Goal: Task Accomplishment & Management: Use online tool/utility

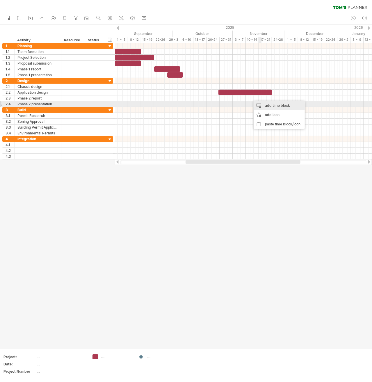
click at [274, 106] on div "add time block" at bounding box center [279, 105] width 51 height 9
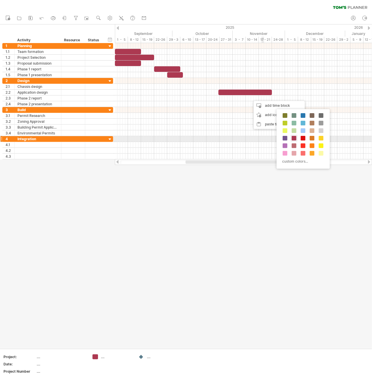
click at [293, 138] on span at bounding box center [294, 138] width 5 height 5
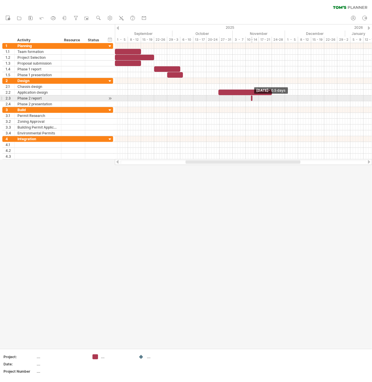
drag, startPoint x: 253, startPoint y: 96, endPoint x: 248, endPoint y: 97, distance: 5.0
click at [248, 97] on div "[DATE] - 0.5 days [DATE] - 20.5 days" at bounding box center [243, 101] width 257 height 116
click at [252, 98] on div at bounding box center [251, 98] width 1 height 6
drag, startPoint x: 251, startPoint y: 98, endPoint x: 245, endPoint y: 98, distance: 5.8
click at [245, 98] on span at bounding box center [246, 98] width 2 height 6
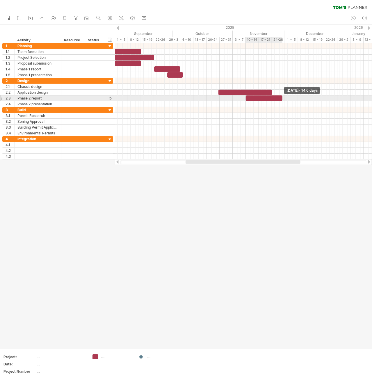
drag, startPoint x: 253, startPoint y: 97, endPoint x: 283, endPoint y: 96, distance: 30.3
click at [283, 96] on span at bounding box center [282, 98] width 2 height 6
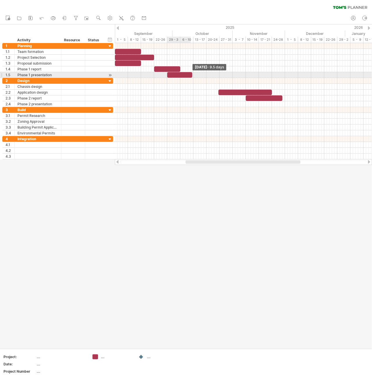
drag, startPoint x: 183, startPoint y: 74, endPoint x: 192, endPoint y: 74, distance: 8.7
click at [192, 74] on span at bounding box center [192, 75] width 2 height 6
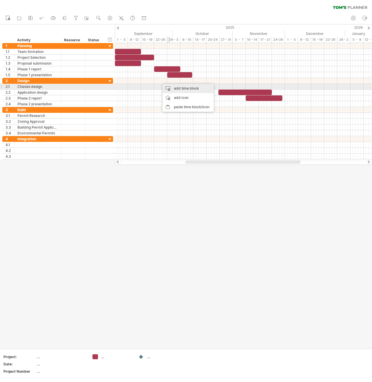
click at [175, 87] on div "add time block" at bounding box center [188, 88] width 51 height 9
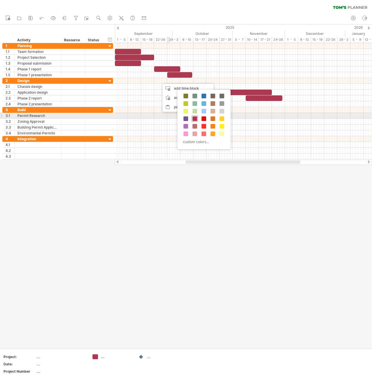
click at [196, 117] on span at bounding box center [195, 118] width 5 height 5
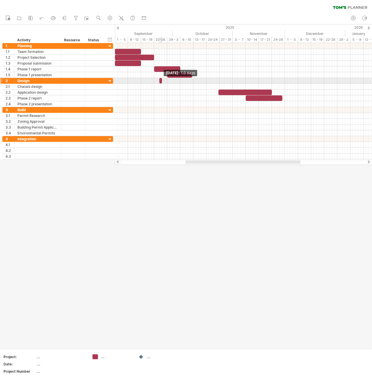
click at [161, 80] on span at bounding box center [162, 81] width 2 height 6
drag, startPoint x: 162, startPoint y: 80, endPoint x: 181, endPoint y: 80, distance: 19.5
click at [189, 80] on span at bounding box center [190, 81] width 2 height 6
drag, startPoint x: 172, startPoint y: 81, endPoint x: 180, endPoint y: 81, distance: 7.9
click at [180, 81] on div at bounding box center [182, 81] width 30 height 6
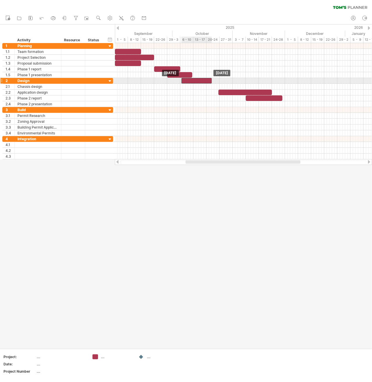
drag, startPoint x: 189, startPoint y: 81, endPoint x: 203, endPoint y: 79, distance: 14.4
click at [203, 79] on div at bounding box center [197, 81] width 30 height 6
drag, startPoint x: 212, startPoint y: 80, endPoint x: 233, endPoint y: 82, distance: 20.5
click at [233, 82] on span at bounding box center [233, 81] width 2 height 6
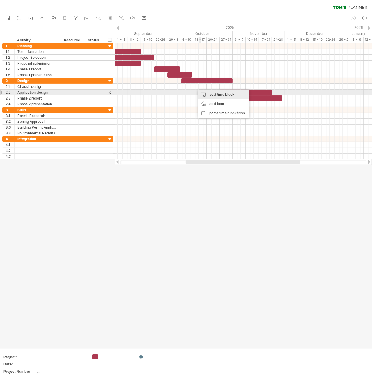
click at [212, 95] on div "add time block" at bounding box center [223, 94] width 51 height 9
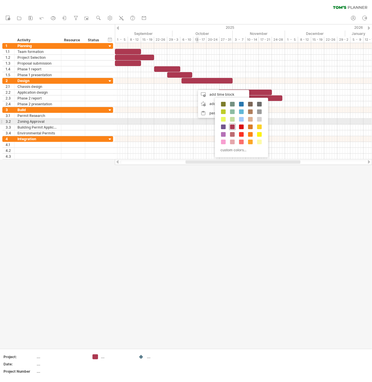
click at [234, 126] on span at bounding box center [232, 127] width 5 height 5
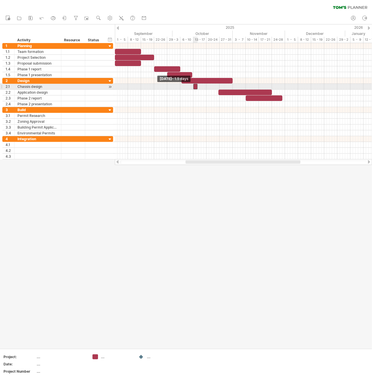
click at [194, 86] on span at bounding box center [193, 87] width 2 height 6
drag, startPoint x: 197, startPoint y: 86, endPoint x: 232, endPoint y: 85, distance: 34.3
click at [232, 85] on span at bounding box center [233, 87] width 2 height 6
drag, startPoint x: 194, startPoint y: 86, endPoint x: 182, endPoint y: 86, distance: 11.6
click at [182, 86] on span at bounding box center [182, 87] width 2 height 6
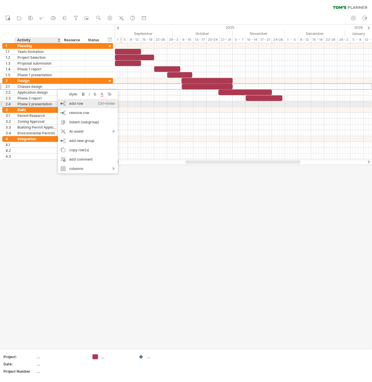
click at [86, 104] on div "add row Ctrl+Enter Cmd+Enter" at bounding box center [88, 103] width 60 height 9
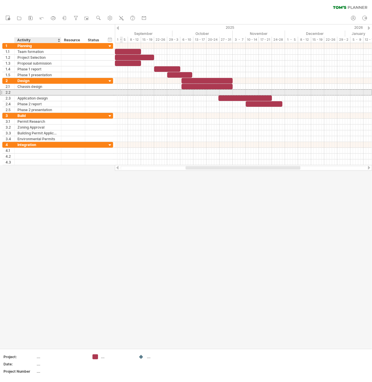
click at [37, 91] on div at bounding box center [37, 93] width 41 height 6
click at [56, 90] on input "**********" at bounding box center [37, 93] width 41 height 6
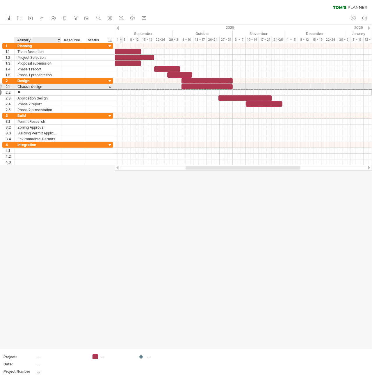
type input "*"
type input "**********"
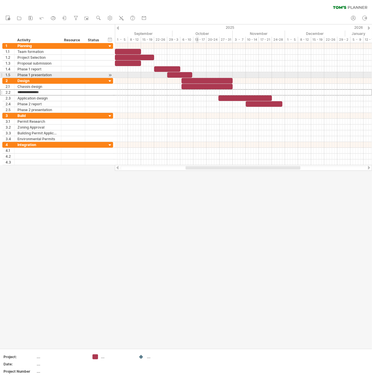
click at [196, 78] on div at bounding box center [207, 81] width 51 height 6
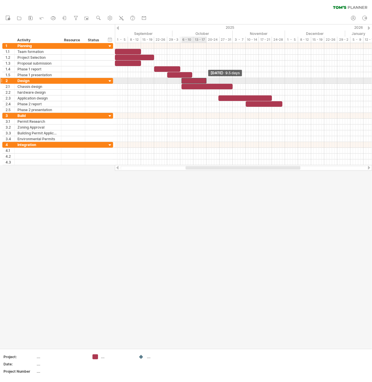
drag, startPoint x: 232, startPoint y: 79, endPoint x: 205, endPoint y: 79, distance: 26.5
click at [205, 79] on span at bounding box center [206, 81] width 2 height 6
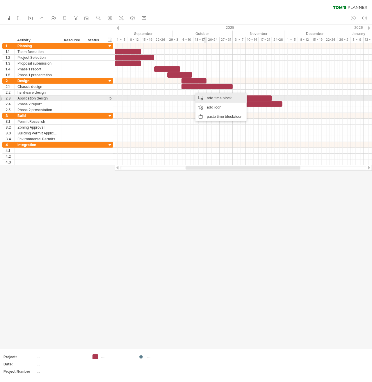
click at [213, 98] on div "add time block" at bounding box center [221, 97] width 51 height 9
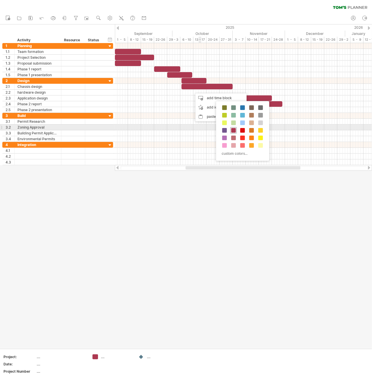
click at [236, 129] on div at bounding box center [233, 130] width 6 height 6
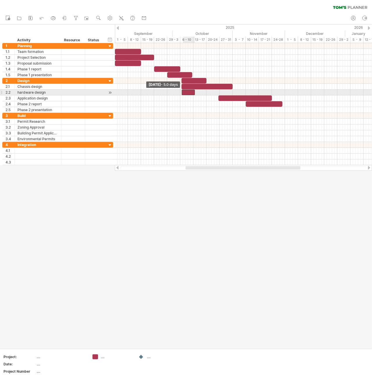
drag, startPoint x: 193, startPoint y: 91, endPoint x: 183, endPoint y: 92, distance: 9.9
click at [183, 92] on div at bounding box center [188, 93] width 13 height 6
drag, startPoint x: 196, startPoint y: 92, endPoint x: 232, endPoint y: 91, distance: 36.4
click at [232, 91] on span at bounding box center [233, 93] width 2 height 6
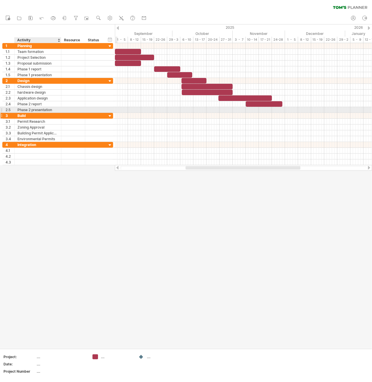
click at [34, 113] on div "Build" at bounding box center [37, 116] width 41 height 6
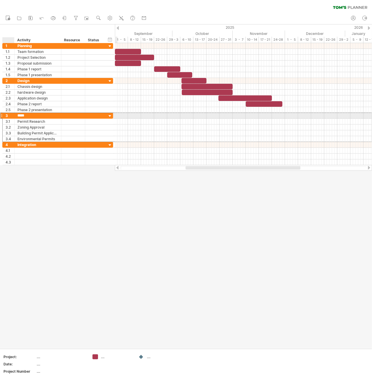
drag, startPoint x: 29, startPoint y: 113, endPoint x: 14, endPoint y: 115, distance: 15.5
click at [14, 115] on div "3 ***** Build" at bounding box center [57, 116] width 111 height 6
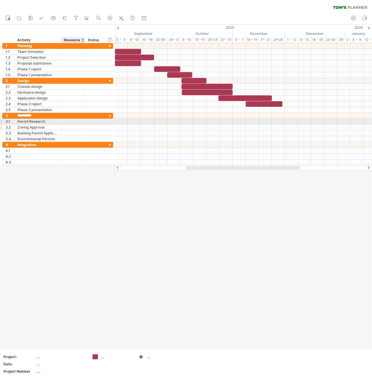
type input "**********"
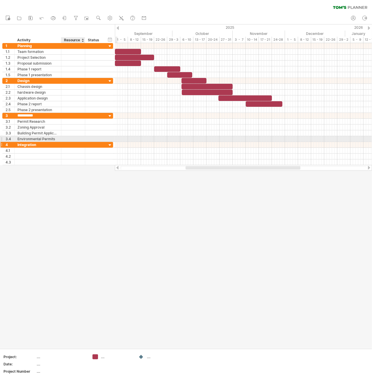
click at [70, 142] on div at bounding box center [73, 145] width 18 height 6
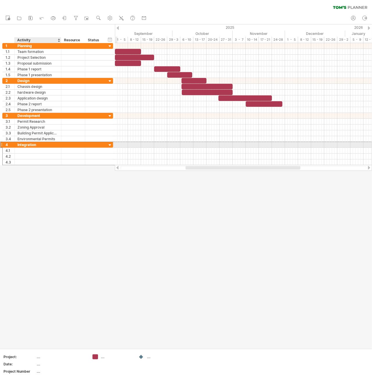
click at [33, 142] on div "Integration" at bounding box center [37, 145] width 41 height 6
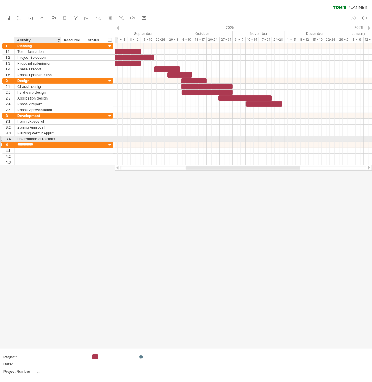
click at [36, 142] on input "**********" at bounding box center [37, 145] width 41 height 6
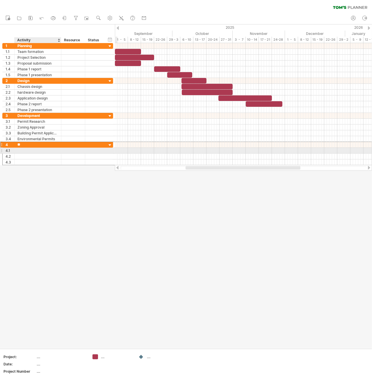
type input "*"
type input "**********"
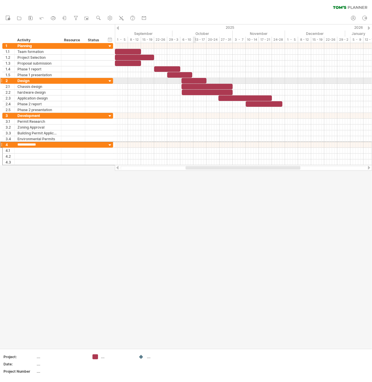
click at [194, 79] on div at bounding box center [194, 81] width 25 height 6
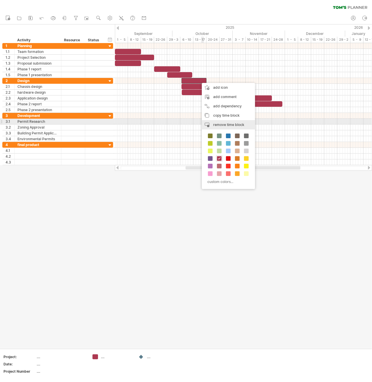
click at [231, 124] on span "remove time block" at bounding box center [228, 125] width 31 height 4
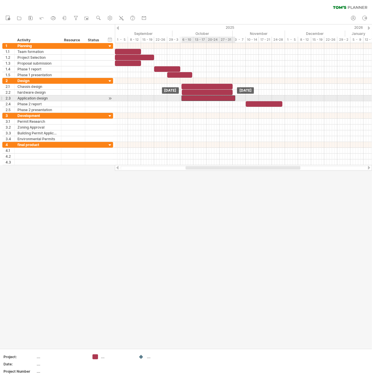
drag, startPoint x: 231, startPoint y: 98, endPoint x: 195, endPoint y: 97, distance: 36.4
click at [195, 97] on div at bounding box center [209, 98] width 54 height 6
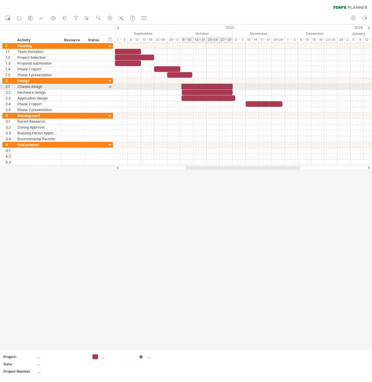
click at [203, 86] on div at bounding box center [207, 87] width 51 height 6
click at [232, 87] on span at bounding box center [233, 87] width 2 height 6
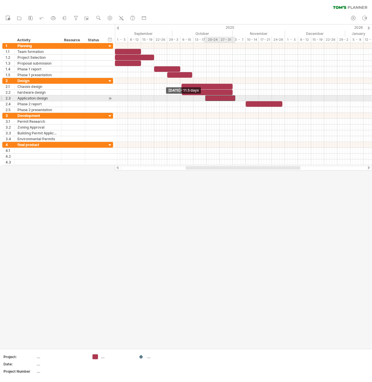
drag, startPoint x: 182, startPoint y: 98, endPoint x: 205, endPoint y: 98, distance: 23.3
click at [205, 98] on span at bounding box center [205, 98] width 2 height 6
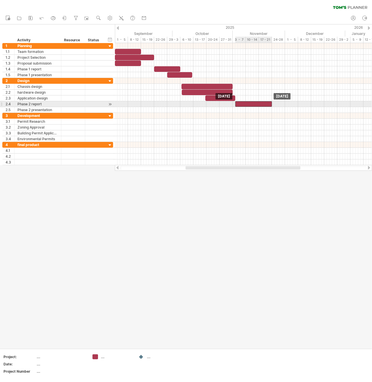
drag, startPoint x: 259, startPoint y: 104, endPoint x: 249, endPoint y: 103, distance: 10.3
click at [249, 103] on div at bounding box center [253, 104] width 37 height 6
drag, startPoint x: 236, startPoint y: 104, endPoint x: 221, endPoint y: 104, distance: 15.7
click at [221, 104] on span at bounding box center [220, 104] width 2 height 6
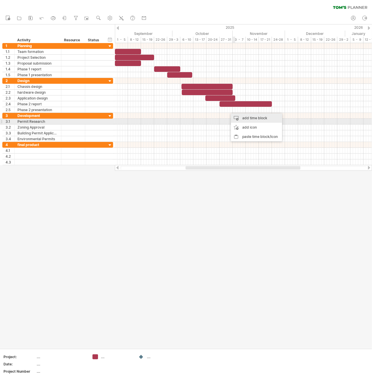
click at [247, 120] on div "add time block" at bounding box center [256, 117] width 51 height 9
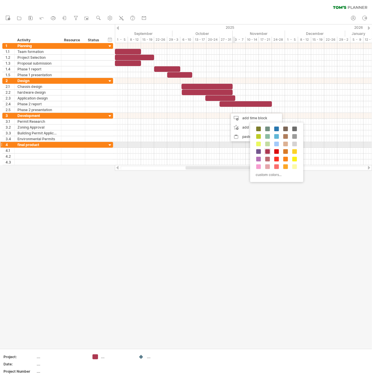
click at [266, 151] on span at bounding box center [267, 151] width 5 height 5
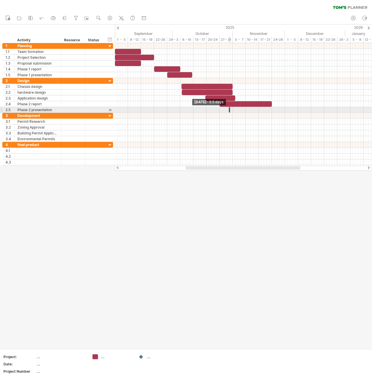
drag, startPoint x: 228, startPoint y: 108, endPoint x: 233, endPoint y: 109, distance: 5.1
click at [233, 109] on div "[DATE] [DATE] - 0.5 days" at bounding box center [243, 104] width 257 height 122
drag, startPoint x: 228, startPoint y: 109, endPoint x: 232, endPoint y: 109, distance: 3.2
click at [232, 109] on div "[DATE] [DATE] - 0.5 days" at bounding box center [243, 104] width 257 height 122
drag, startPoint x: 231, startPoint y: 109, endPoint x: 282, endPoint y: 111, distance: 51.5
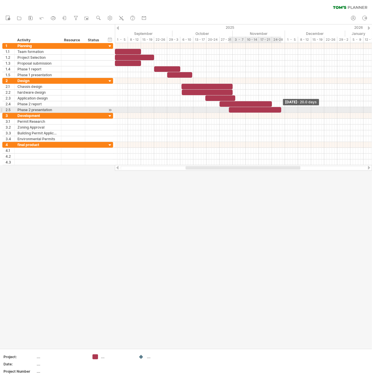
click at [282, 111] on span at bounding box center [281, 110] width 2 height 6
drag, startPoint x: 229, startPoint y: 109, endPoint x: 240, endPoint y: 109, distance: 11.1
click at [240, 109] on span at bounding box center [240, 110] width 2 height 6
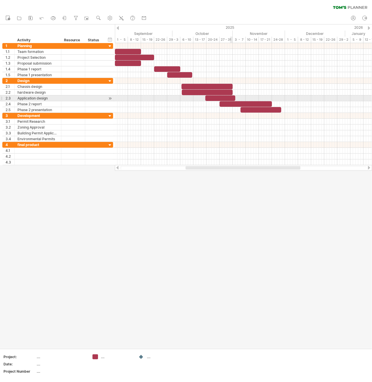
click at [231, 97] on div at bounding box center [220, 98] width 30 height 6
click at [219, 97] on div at bounding box center [220, 98] width 30 height 6
click at [216, 98] on div at bounding box center [218, 98] width 30 height 6
drag, startPoint x: 203, startPoint y: 97, endPoint x: 195, endPoint y: 96, distance: 7.9
click at [195, 96] on span at bounding box center [195, 98] width 2 height 6
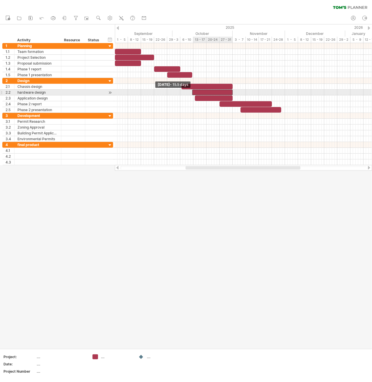
drag, startPoint x: 182, startPoint y: 91, endPoint x: 193, endPoint y: 91, distance: 10.8
click at [193, 91] on span at bounding box center [192, 93] width 2 height 6
click at [193, 92] on span at bounding box center [193, 93] width 2 height 6
click at [195, 92] on span at bounding box center [195, 93] width 2 height 6
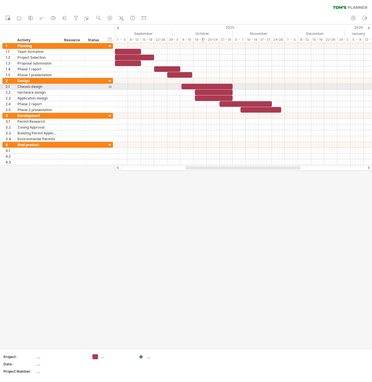
click at [202, 84] on div at bounding box center [207, 87] width 51 height 6
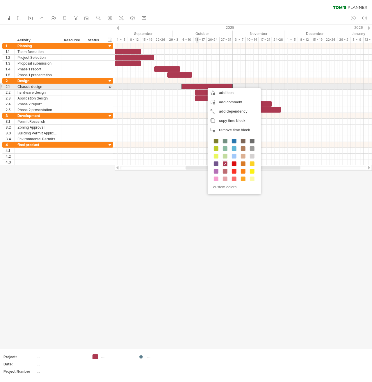
click at [198, 85] on div at bounding box center [207, 87] width 51 height 6
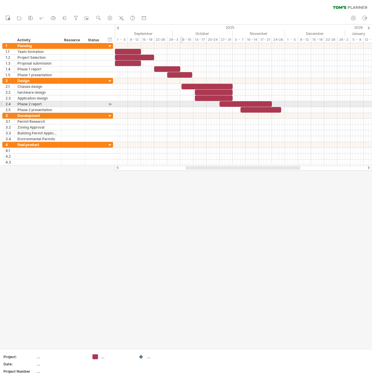
click at [178, 103] on div at bounding box center [243, 104] width 257 height 6
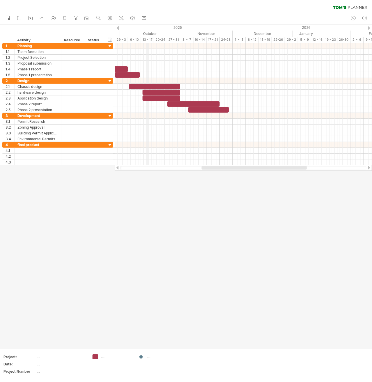
drag, startPoint x: 199, startPoint y: 31, endPoint x: 148, endPoint y: 34, distance: 51.3
click at [148, 34] on div "October" at bounding box center [150, 34] width 60 height 6
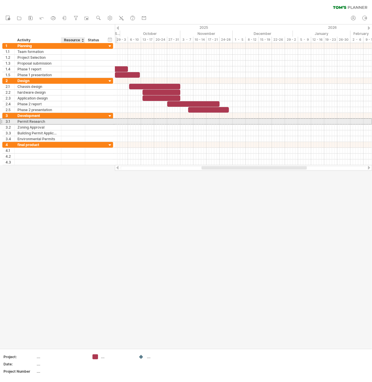
click at [68, 122] on div at bounding box center [73, 122] width 18 height 6
click at [0, 0] on input "text" at bounding box center [0, 0] width 0 height 0
click at [45, 122] on div "Permit Research" at bounding box center [37, 122] width 41 height 6
drag, startPoint x: 45, startPoint y: 120, endPoint x: 14, endPoint y: 115, distance: 31.0
click at [15, 120] on div "**********" at bounding box center [38, 122] width 47 height 6
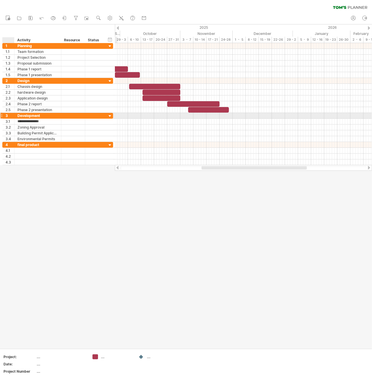
type input "**********"
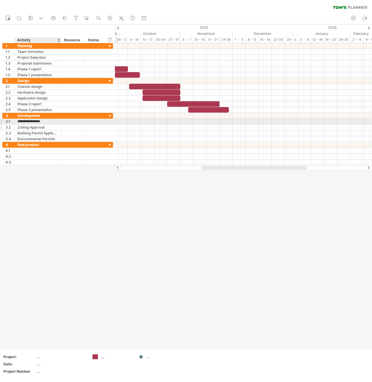
click at [46, 126] on div "Zoning Approval" at bounding box center [37, 128] width 41 height 6
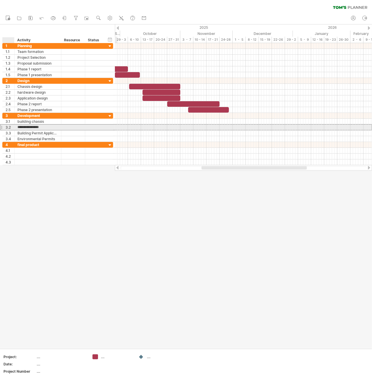
drag, startPoint x: 44, startPoint y: 126, endPoint x: 17, endPoint y: 126, distance: 27.4
click at [16, 126] on div "**********" at bounding box center [38, 128] width 47 height 6
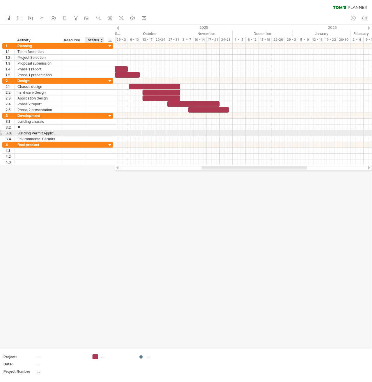
type input "*"
type input "**********"
click at [62, 133] on div at bounding box center [73, 133] width 24 height 6
drag, startPoint x: 59, startPoint y: 131, endPoint x: 63, endPoint y: 133, distance: 4.8
click at [64, 133] on div at bounding box center [65, 133] width 3 height 6
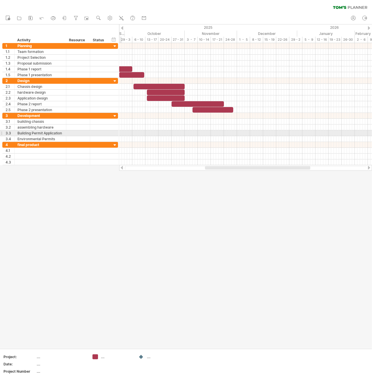
click at [67, 133] on div at bounding box center [65, 133] width 3 height 6
click at [64, 132] on div "Building Permit Application" at bounding box center [41, 133] width 49 height 6
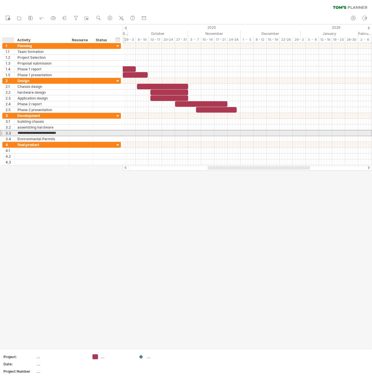
drag, startPoint x: 62, startPoint y: 132, endPoint x: 14, endPoint y: 132, distance: 48.3
click at [14, 132] on div "**********" at bounding box center [61, 133] width 119 height 6
click at [23, 131] on input "**********" at bounding box center [41, 133] width 49 height 6
type input "**********"
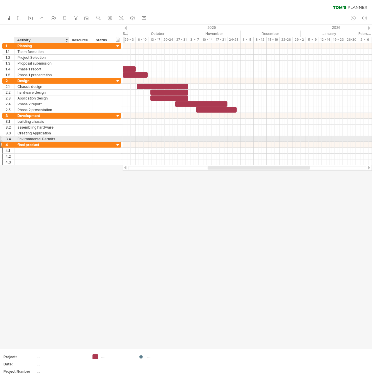
click at [66, 142] on div "final product" at bounding box center [41, 145] width 49 height 6
click at [60, 139] on div "Environmental Permits" at bounding box center [41, 139] width 49 height 6
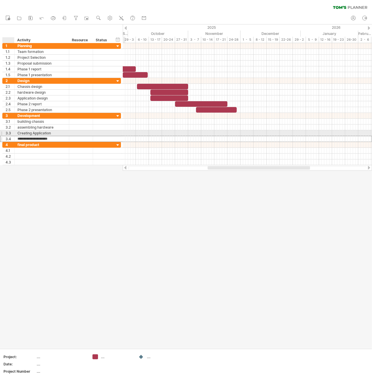
drag, startPoint x: 58, startPoint y: 136, endPoint x: 12, endPoint y: 136, distance: 45.4
click at [12, 136] on div "**********" at bounding box center [61, 139] width 119 height 6
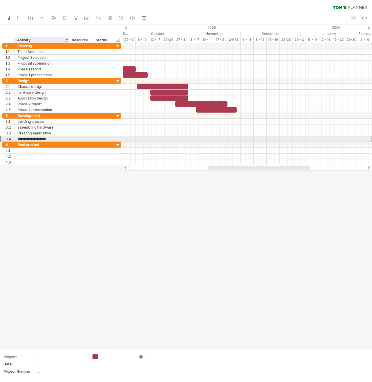
drag, startPoint x: 55, startPoint y: 138, endPoint x: 34, endPoint y: 138, distance: 21.5
click at [34, 138] on input "**********" at bounding box center [41, 139] width 49 height 6
type input "*********"
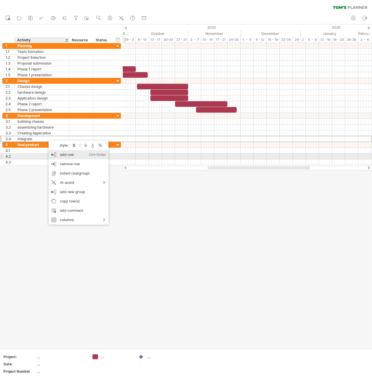
click at [74, 155] on div "add row Ctrl+Enter Cmd+Enter" at bounding box center [79, 154] width 60 height 9
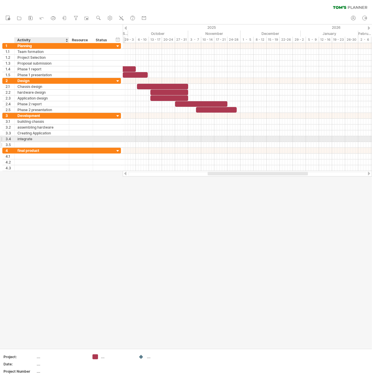
click at [23, 142] on div at bounding box center [41, 145] width 49 height 6
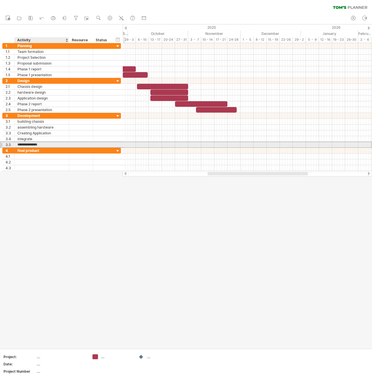
type input "**********"
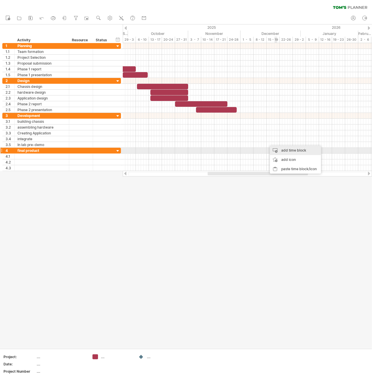
click at [292, 150] on div "add time block" at bounding box center [295, 150] width 51 height 9
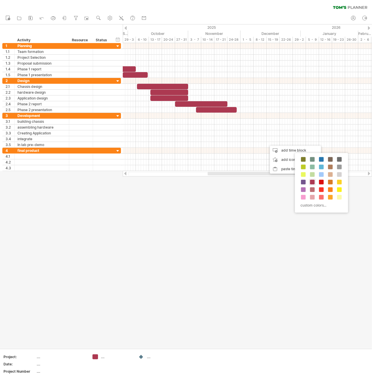
click at [319, 180] on span at bounding box center [321, 182] width 5 height 5
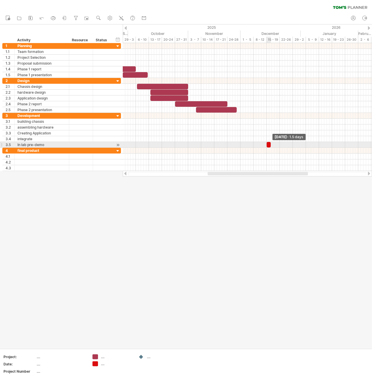
click at [272, 142] on div "[DATE] - 1.5 days [DATE]" at bounding box center [247, 107] width 249 height 128
click at [270, 143] on span at bounding box center [271, 145] width 2 height 6
drag, startPoint x: 269, startPoint y: 143, endPoint x: 347, endPoint y: 143, distance: 77.7
click at [347, 143] on div at bounding box center [345, 145] width 4 height 6
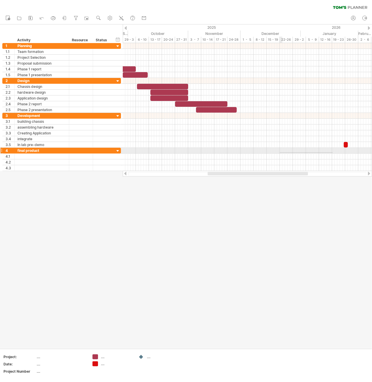
drag, startPoint x: 333, startPoint y: 152, endPoint x: 275, endPoint y: 153, distance: 58.2
click at [275, 154] on div at bounding box center [247, 157] width 249 height 6
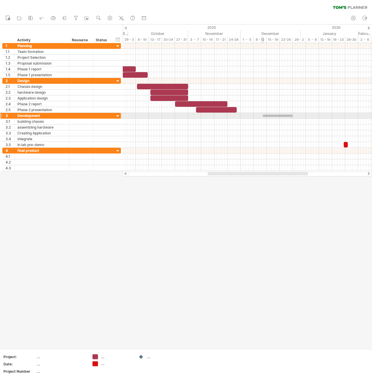
drag, startPoint x: 293, startPoint y: 115, endPoint x: 263, endPoint y: 117, distance: 29.8
click at [263, 117] on div at bounding box center [247, 116] width 249 height 6
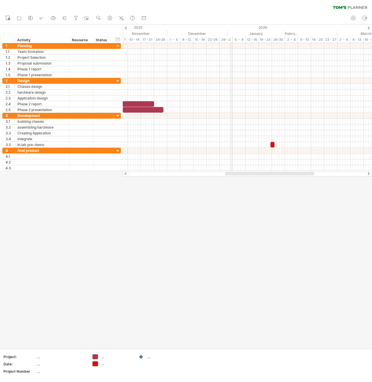
drag, startPoint x: 305, startPoint y: 27, endPoint x: 230, endPoint y: 28, distance: 74.8
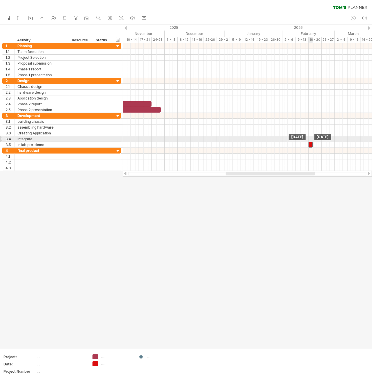
drag, startPoint x: 270, startPoint y: 141, endPoint x: 310, endPoint y: 141, distance: 40.4
click at [310, 142] on div at bounding box center [311, 145] width 4 height 6
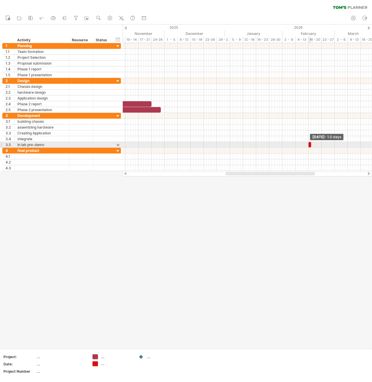
click at [311, 144] on span at bounding box center [311, 145] width 2 height 6
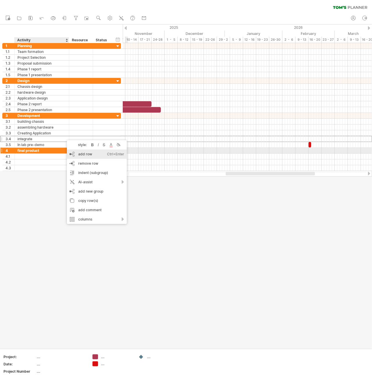
click at [88, 153] on div "add row Ctrl+Enter Cmd+Enter" at bounding box center [97, 154] width 60 height 9
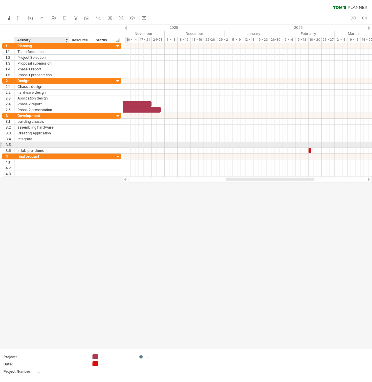
click at [47, 143] on div at bounding box center [41, 145] width 49 height 6
type input "*******"
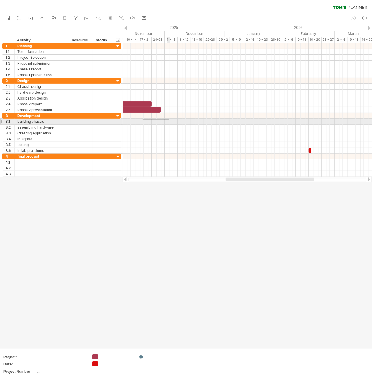
drag, startPoint x: 143, startPoint y: 119, endPoint x: 180, endPoint y: 121, distance: 37.0
click at [180, 121] on div at bounding box center [247, 122] width 249 height 6
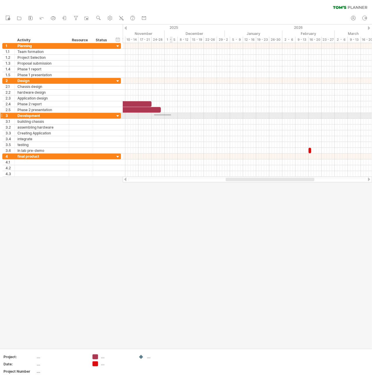
drag, startPoint x: 154, startPoint y: 114, endPoint x: 171, endPoint y: 116, distance: 16.9
click at [171, 116] on div at bounding box center [247, 116] width 249 height 6
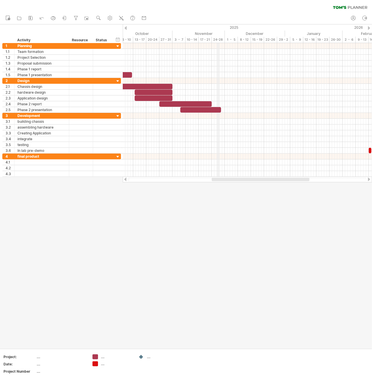
drag, startPoint x: 158, startPoint y: 33, endPoint x: 218, endPoint y: 33, distance: 60.2
click at [218, 33] on div "November" at bounding box center [199, 34] width 52 height 6
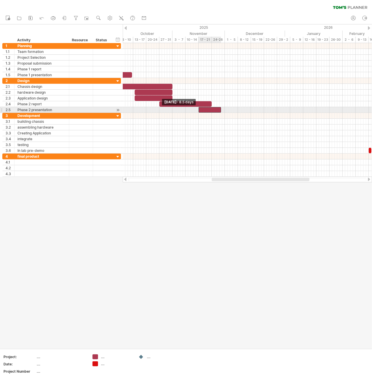
drag, startPoint x: 181, startPoint y: 109, endPoint x: 200, endPoint y: 109, distance: 18.6
click at [200, 109] on span at bounding box center [199, 110] width 2 height 6
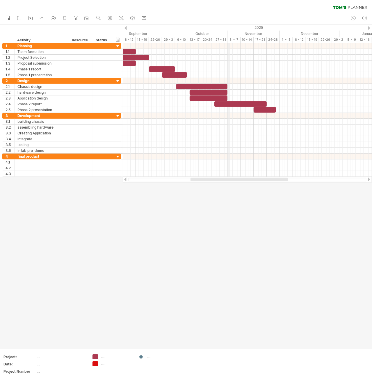
drag, startPoint x: 174, startPoint y: 32, endPoint x: 203, endPoint y: 57, distance: 38.0
click at [232, 33] on div "November" at bounding box center [254, 34] width 52 height 6
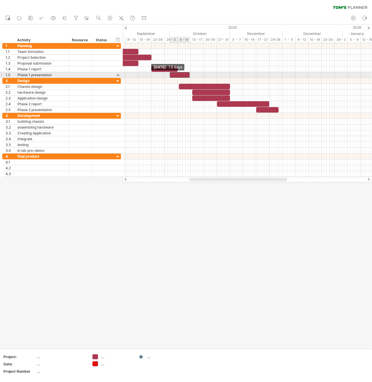
drag, startPoint x: 165, startPoint y: 75, endPoint x: 171, endPoint y: 75, distance: 5.8
click at [171, 75] on div at bounding box center [180, 75] width 20 height 6
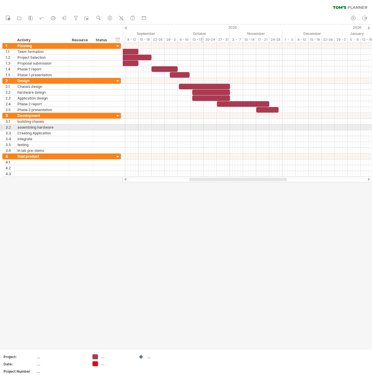
drag, startPoint x: 214, startPoint y: 127, endPoint x: 204, endPoint y: 127, distance: 9.9
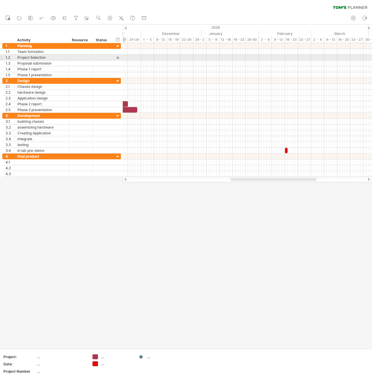
drag, startPoint x: 260, startPoint y: 33, endPoint x: 118, endPoint y: 60, distance: 144.5
click at [118, 60] on div "Trying to reach [DOMAIN_NAME] Connected again... 0% clear filter new 1" at bounding box center [186, 191] width 372 height 382
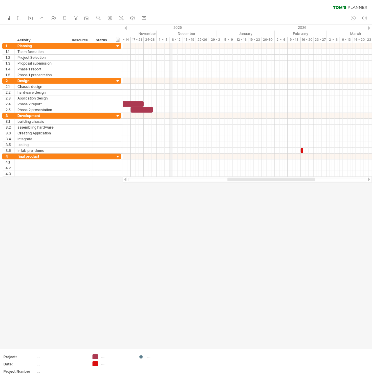
drag, startPoint x: 158, startPoint y: 33, endPoint x: 171, endPoint y: 32, distance: 13.1
click at [171, 32] on div "December" at bounding box center [187, 34] width 60 height 6
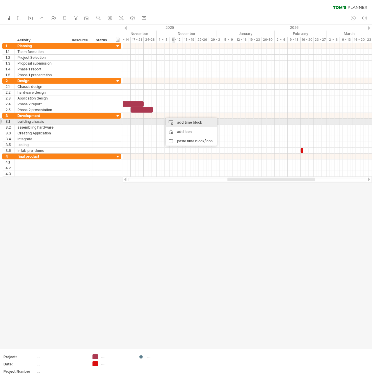
click at [183, 121] on div "add time block" at bounding box center [191, 122] width 51 height 9
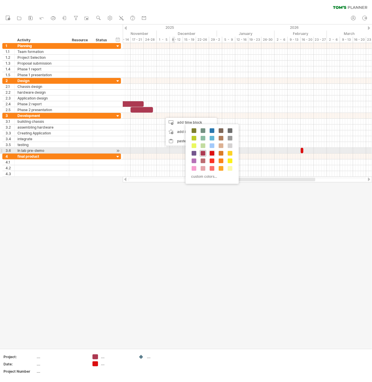
click at [205, 153] on span at bounding box center [203, 153] width 5 height 5
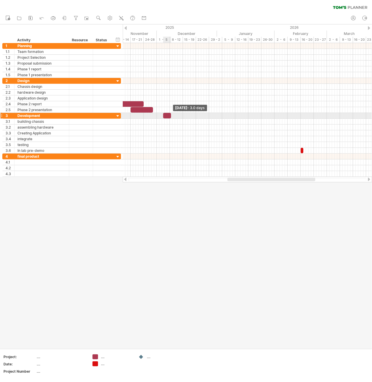
drag, startPoint x: 165, startPoint y: 114, endPoint x: 170, endPoint y: 114, distance: 5.2
click at [170, 114] on span at bounding box center [171, 116] width 2 height 6
drag, startPoint x: 166, startPoint y: 114, endPoint x: 161, endPoint y: 114, distance: 5.0
click at [161, 114] on div at bounding box center [162, 116] width 8 height 6
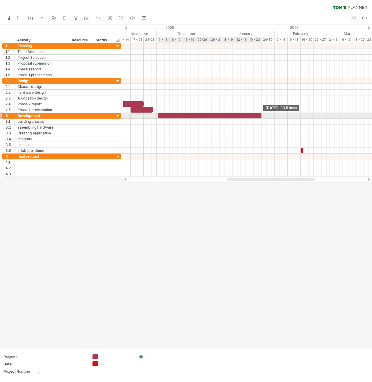
drag, startPoint x: 166, startPoint y: 115, endPoint x: 261, endPoint y: 113, distance: 95.8
click at [261, 113] on span at bounding box center [261, 116] width 2 height 6
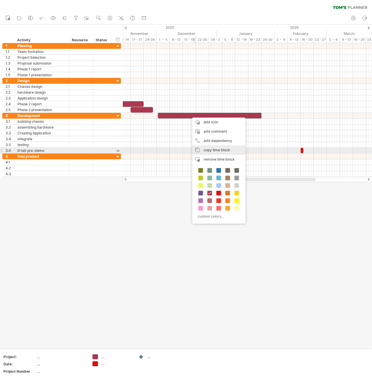
click at [217, 150] on span "copy time block" at bounding box center [217, 150] width 26 height 4
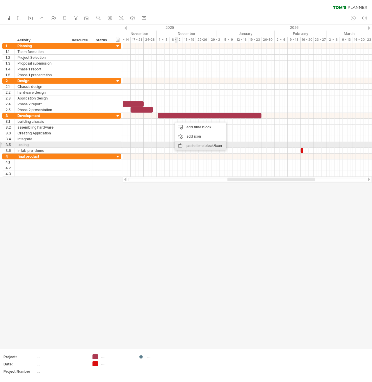
click at [203, 146] on div "paste time block/icon" at bounding box center [200, 145] width 51 height 9
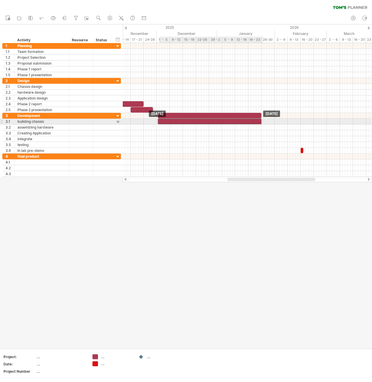
drag, startPoint x: 198, startPoint y: 123, endPoint x: 183, endPoint y: 121, distance: 14.3
click at [183, 121] on div at bounding box center [210, 122] width 104 height 6
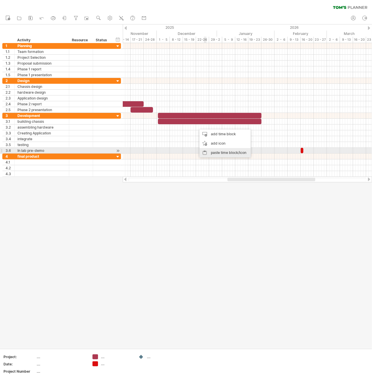
click at [227, 152] on div "paste time block/icon" at bounding box center [225, 152] width 51 height 9
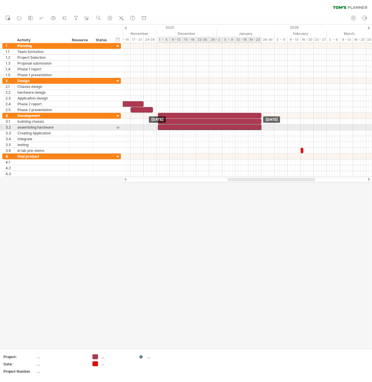
drag, startPoint x: 223, startPoint y: 127, endPoint x: 185, endPoint y: 127, distance: 37.8
click at [185, 127] on div at bounding box center [210, 128] width 104 height 6
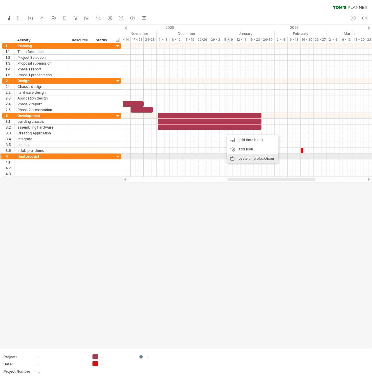
click at [260, 159] on div "paste time block/icon" at bounding box center [252, 158] width 51 height 9
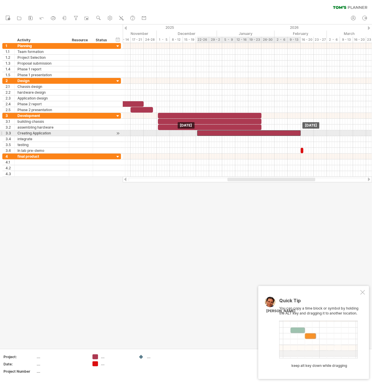
drag, startPoint x: 268, startPoint y: 133, endPoint x: 240, endPoint y: 133, distance: 27.6
click at [240, 133] on div at bounding box center [249, 133] width 104 height 6
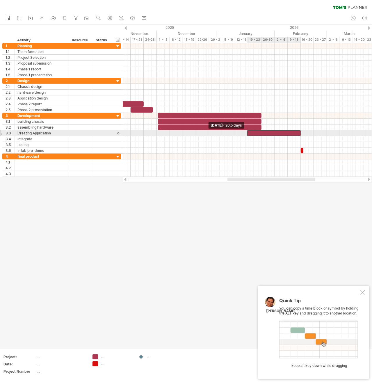
drag, startPoint x: 197, startPoint y: 131, endPoint x: 247, endPoint y: 134, distance: 50.1
click at [247, 134] on span at bounding box center [247, 133] width 2 height 6
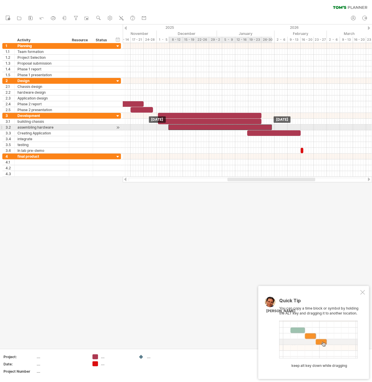
drag, startPoint x: 245, startPoint y: 125, endPoint x: 255, endPoint y: 126, distance: 10.5
click at [255, 126] on div at bounding box center [220, 128] width 104 height 6
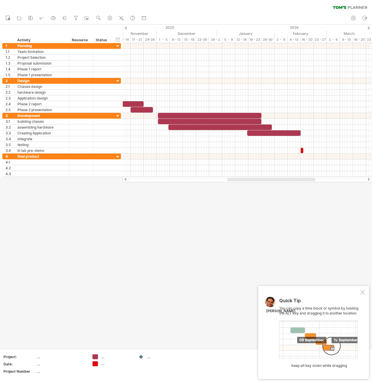
click at [361, 291] on div at bounding box center [363, 292] width 5 height 5
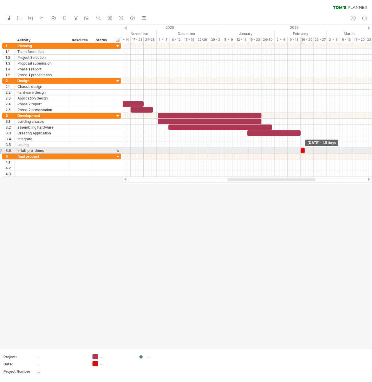
click at [305, 148] on span at bounding box center [305, 151] width 2 height 6
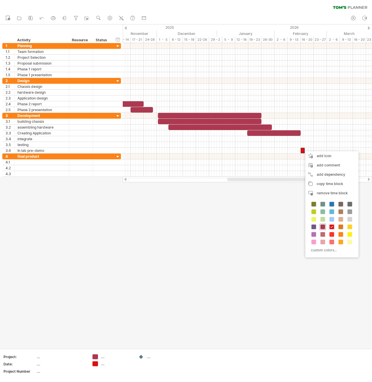
click at [324, 227] on span at bounding box center [323, 227] width 5 height 5
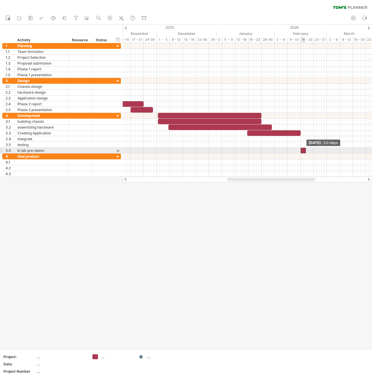
click at [305, 148] on span at bounding box center [306, 151] width 2 height 6
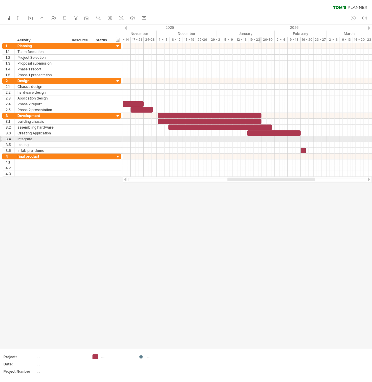
click at [260, 139] on div at bounding box center [247, 139] width 249 height 6
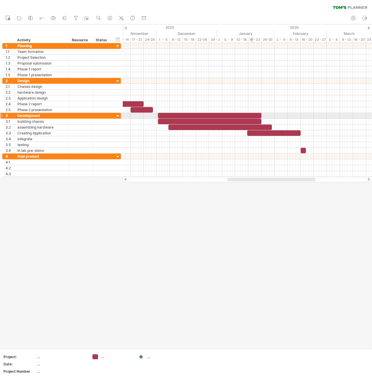
click at [252, 116] on div at bounding box center [210, 116] width 104 height 6
drag, startPoint x: 261, startPoint y: 114, endPoint x: 233, endPoint y: 115, distance: 27.4
click at [233, 115] on span at bounding box center [234, 116] width 2 height 6
click at [251, 118] on div "[DATE] - 29.0 days [DATE]" at bounding box center [247, 110] width 249 height 134
click at [251, 119] on div at bounding box center [210, 122] width 104 height 6
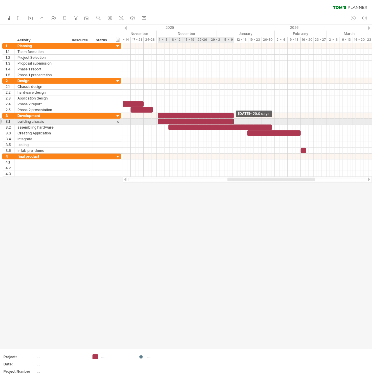
drag, startPoint x: 260, startPoint y: 120, endPoint x: 233, endPoint y: 121, distance: 27.1
click at [233, 121] on span at bounding box center [234, 122] width 2 height 6
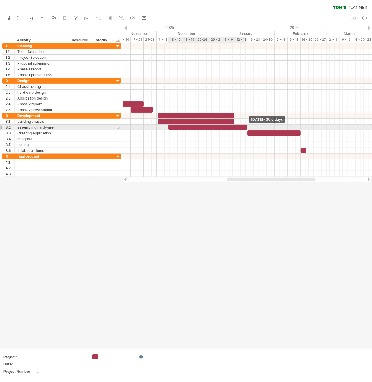
drag, startPoint x: 271, startPoint y: 125, endPoint x: 246, endPoint y: 128, distance: 25.3
click at [246, 128] on span at bounding box center [247, 128] width 2 height 6
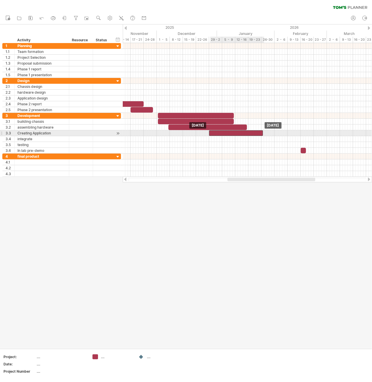
drag, startPoint x: 261, startPoint y: 133, endPoint x: 223, endPoint y: 135, distance: 37.9
click at [223, 135] on div "[DATE] [DATE]" at bounding box center [247, 110] width 249 height 134
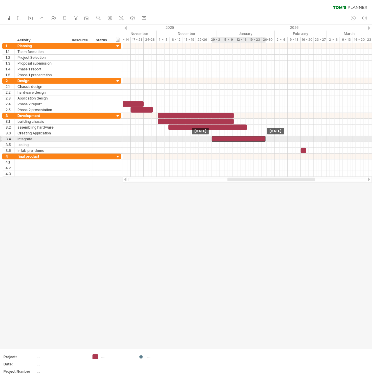
drag, startPoint x: 232, startPoint y: 133, endPoint x: 235, endPoint y: 138, distance: 6.1
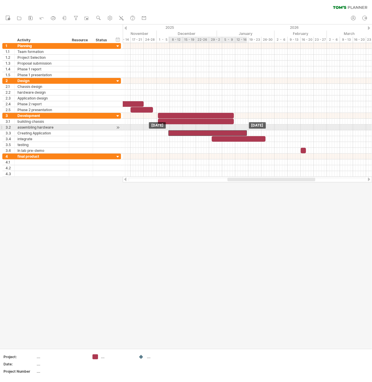
drag, startPoint x: 229, startPoint y: 126, endPoint x: 229, endPoint y: 130, distance: 3.8
drag, startPoint x: 219, startPoint y: 121, endPoint x: 219, endPoint y: 125, distance: 4.1
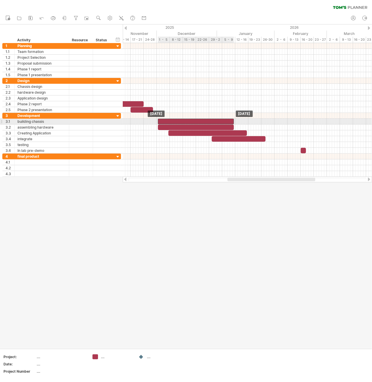
drag, startPoint x: 212, startPoint y: 115, endPoint x: 212, endPoint y: 119, distance: 4.1
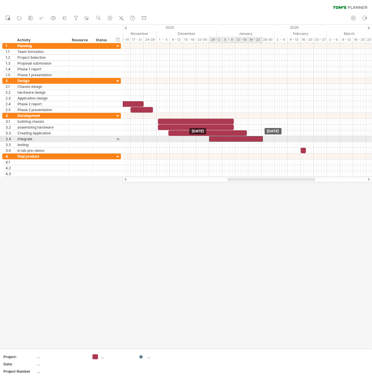
click at [252, 138] on div at bounding box center [236, 139] width 54 height 6
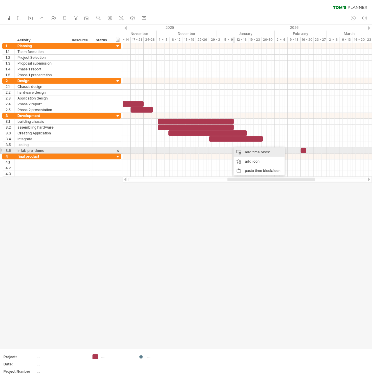
click at [253, 152] on div "add time block" at bounding box center [259, 152] width 51 height 9
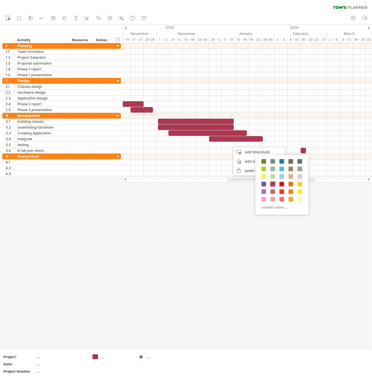
click at [274, 184] on span at bounding box center [273, 184] width 5 height 5
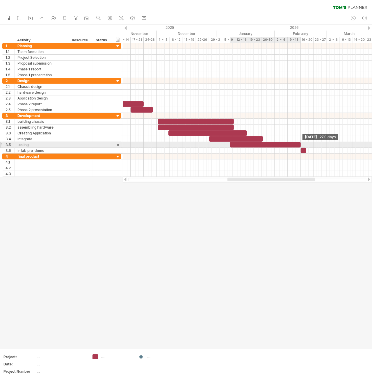
drag, startPoint x: 232, startPoint y: 143, endPoint x: 300, endPoint y: 142, distance: 67.8
click at [300, 142] on span at bounding box center [301, 145] width 2 height 6
drag, startPoint x: 230, startPoint y: 143, endPoint x: 248, endPoint y: 143, distance: 17.8
click at [248, 143] on span at bounding box center [248, 145] width 2 height 6
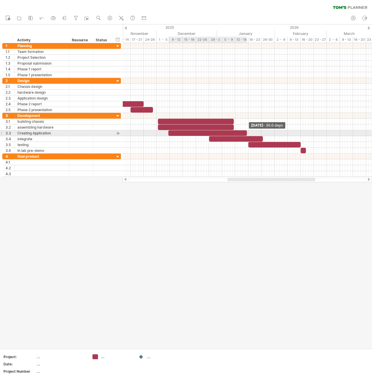
click at [248, 131] on div "[DATE] - 30.0 days [DATE] - 20.0 days" at bounding box center [247, 110] width 249 height 134
drag, startPoint x: 169, startPoint y: 132, endPoint x: 184, endPoint y: 132, distance: 14.9
click at [184, 132] on span at bounding box center [183, 133] width 2 height 6
drag, startPoint x: 184, startPoint y: 132, endPoint x: 197, endPoint y: 131, distance: 13.4
click at [197, 131] on div at bounding box center [221, 133] width 51 height 6
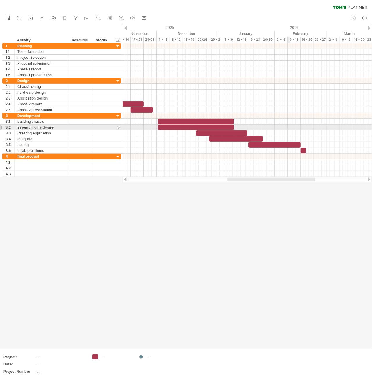
click at [288, 127] on div at bounding box center [247, 128] width 249 height 6
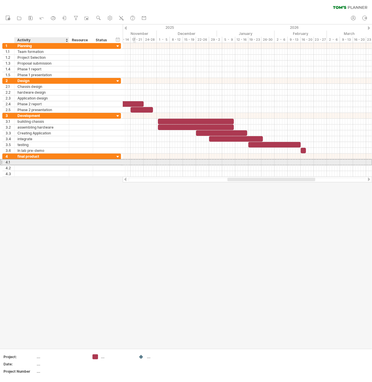
click at [29, 160] on div at bounding box center [41, 162] width 49 height 6
type input "**********"
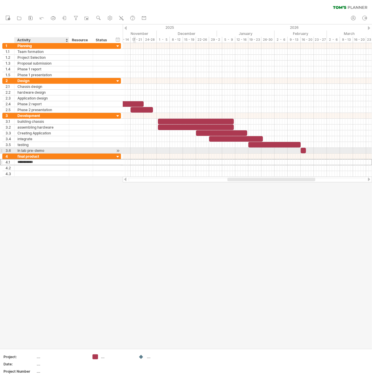
click at [22, 150] on div "In lab pre-demo" at bounding box center [41, 151] width 49 height 6
type input "**********"
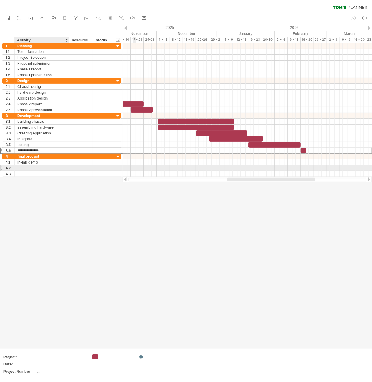
click at [40, 166] on div at bounding box center [41, 168] width 49 height 6
type input "**********"
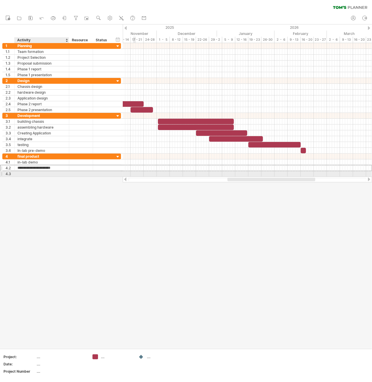
click at [42, 174] on div at bounding box center [41, 174] width 49 height 6
type input "**********"
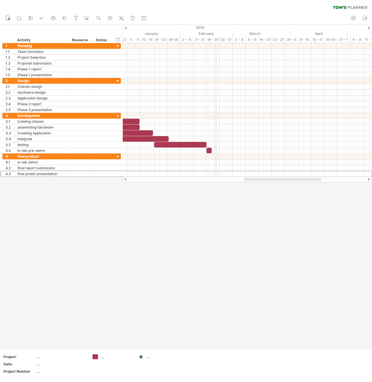
drag, startPoint x: 310, startPoint y: 33, endPoint x: 216, endPoint y: 42, distance: 94.4
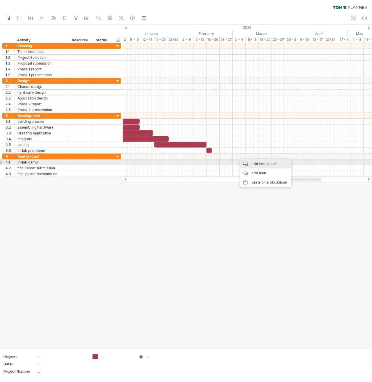
click at [253, 162] on div "add time block" at bounding box center [265, 163] width 51 height 9
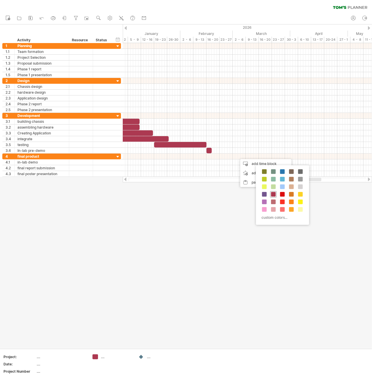
click at [275, 192] on span at bounding box center [273, 194] width 5 height 5
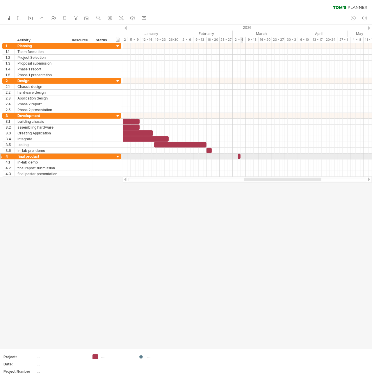
click at [244, 155] on div at bounding box center [247, 157] width 249 height 6
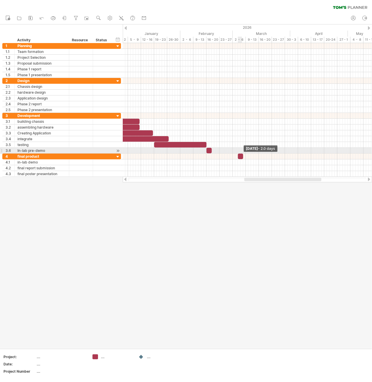
click at [243, 154] on span at bounding box center [243, 157] width 2 height 6
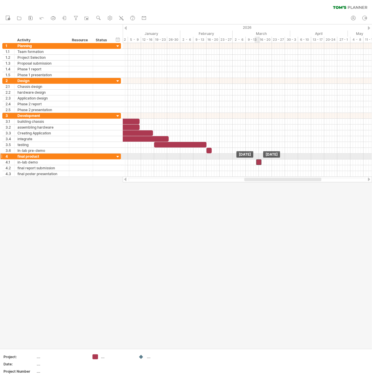
drag, startPoint x: 241, startPoint y: 153, endPoint x: 259, endPoint y: 159, distance: 19.0
click at [260, 159] on div at bounding box center [258, 162] width 5 height 6
click at [261, 159] on div at bounding box center [261, 162] width 5 height 6
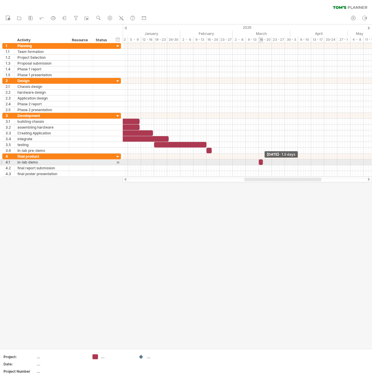
click at [262, 161] on span at bounding box center [263, 162] width 2 height 6
click at [260, 161] on div at bounding box center [261, 162] width 4 height 6
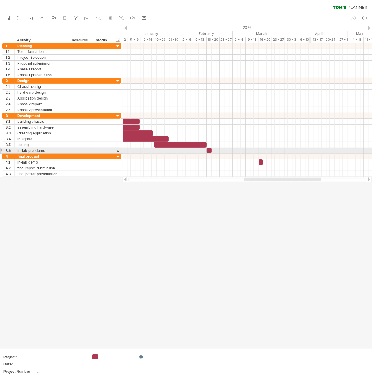
click at [311, 150] on div at bounding box center [247, 151] width 249 height 6
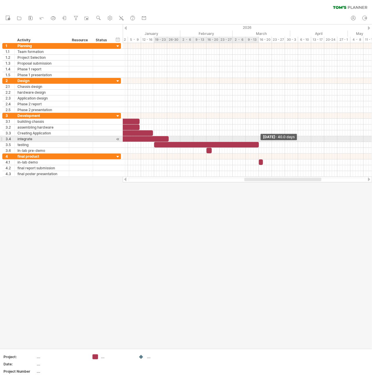
drag, startPoint x: 206, startPoint y: 143, endPoint x: 258, endPoint y: 139, distance: 52.2
click at [258, 139] on div "[DATE] - 40.0 days [DATE]" at bounding box center [247, 110] width 249 height 134
drag, startPoint x: 167, startPoint y: 137, endPoint x: 204, endPoint y: 138, distance: 37.0
click at [204, 138] on span at bounding box center [205, 139] width 2 height 6
click at [207, 137] on span at bounding box center [206, 139] width 2 height 6
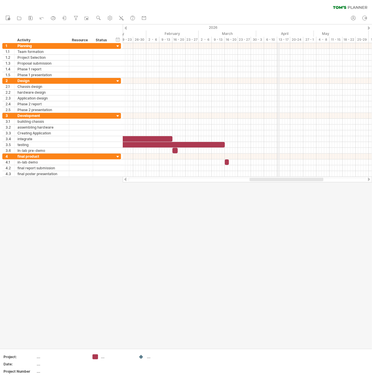
drag, startPoint x: 312, startPoint y: 29, endPoint x: 278, endPoint y: 33, distance: 33.7
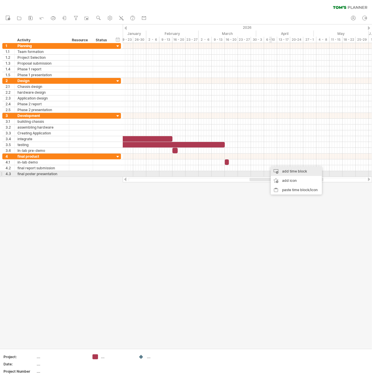
click at [288, 171] on div "add time block" at bounding box center [296, 171] width 51 height 9
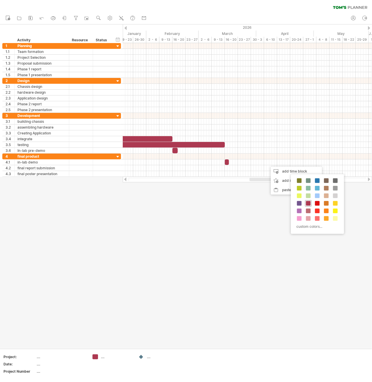
click at [309, 203] on span at bounding box center [308, 203] width 5 height 5
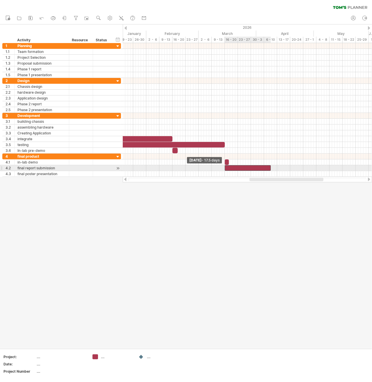
drag, startPoint x: 269, startPoint y: 166, endPoint x: 226, endPoint y: 167, distance: 43.1
click at [226, 167] on span at bounding box center [225, 168] width 2 height 6
drag, startPoint x: 270, startPoint y: 166, endPoint x: 250, endPoint y: 167, distance: 19.5
click at [250, 167] on span at bounding box center [251, 168] width 2 height 6
drag, startPoint x: 226, startPoint y: 166, endPoint x: 179, endPoint y: 168, distance: 46.6
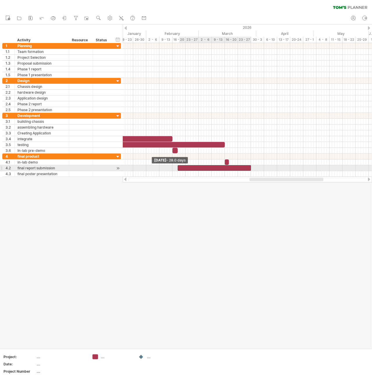
click at [179, 168] on div at bounding box center [214, 168] width 73 height 6
drag, startPoint x: 178, startPoint y: 166, endPoint x: 173, endPoint y: 166, distance: 4.7
click at [173, 166] on span at bounding box center [172, 168] width 2 height 6
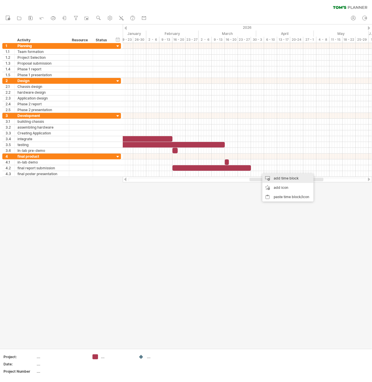
click at [276, 177] on div "add time block" at bounding box center [287, 178] width 51 height 9
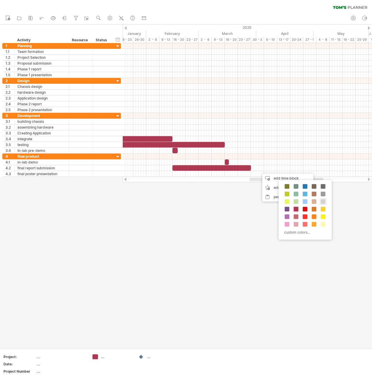
click at [323, 199] on span at bounding box center [323, 201] width 5 height 5
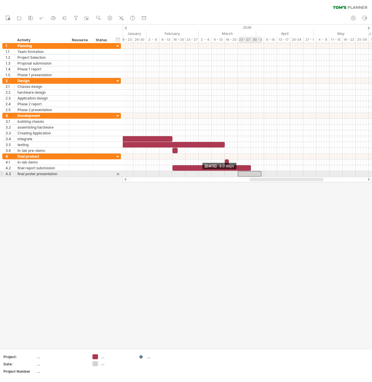
drag, startPoint x: 258, startPoint y: 173, endPoint x: 238, endPoint y: 173, distance: 20.4
click at [238, 173] on span at bounding box center [238, 174] width 2 height 6
drag, startPoint x: 262, startPoint y: 171, endPoint x: 279, endPoint y: 171, distance: 17.5
click at [279, 171] on span at bounding box center [279, 174] width 2 height 6
drag, startPoint x: 278, startPoint y: 171, endPoint x: 290, endPoint y: 171, distance: 11.9
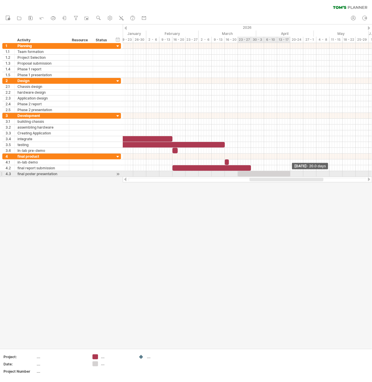
click at [290, 171] on span at bounding box center [290, 174] width 2 height 6
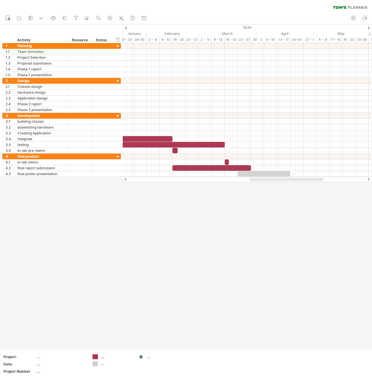
click at [301, 207] on div at bounding box center [186, 186] width 372 height 324
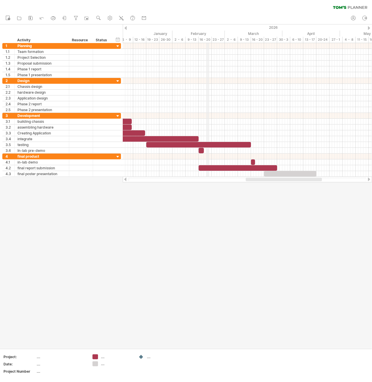
drag, startPoint x: 180, startPoint y: 30, endPoint x: 207, endPoint y: 32, distance: 26.3
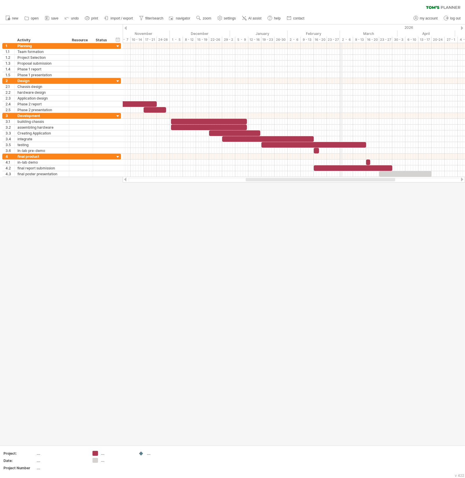
drag, startPoint x: 228, startPoint y: 30, endPoint x: 346, endPoint y: 34, distance: 117.9
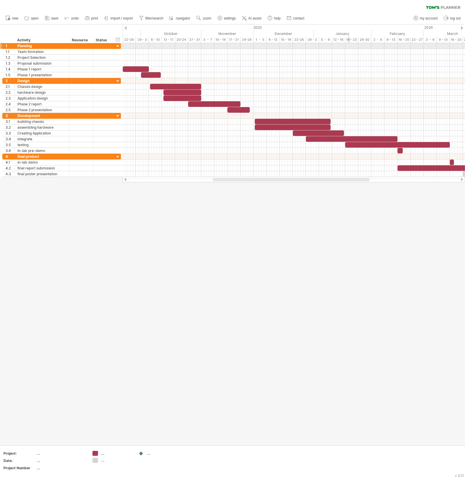
drag, startPoint x: 295, startPoint y: 33, endPoint x: 348, endPoint y: 47, distance: 54.7
click at [348, 47] on div "Trying to reach [DOMAIN_NAME] Connected again... 0% clear filter new 1" at bounding box center [232, 239] width 465 height 478
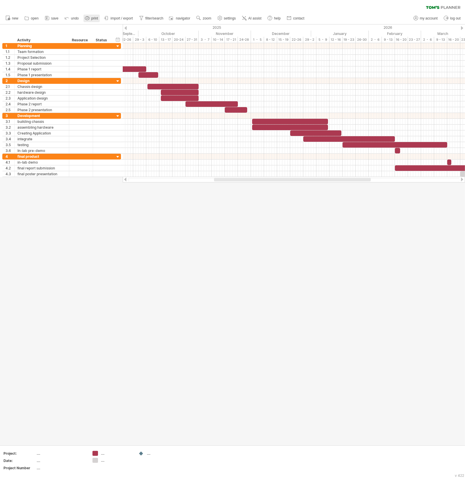
click at [90, 17] on link "print" at bounding box center [92, 19] width 16 height 8
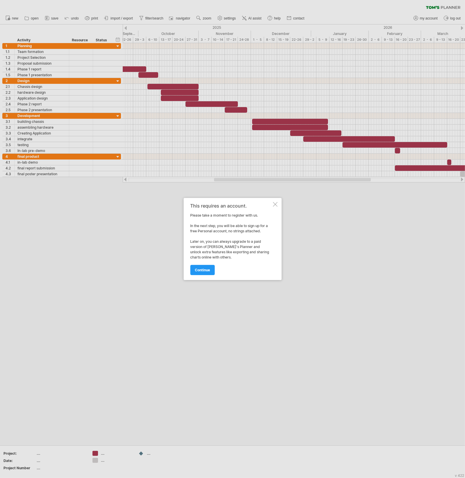
click at [273, 205] on div at bounding box center [275, 204] width 5 height 5
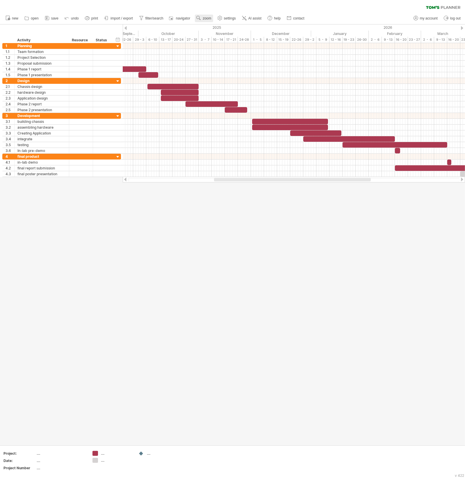
click at [205, 15] on link "zoom" at bounding box center [204, 19] width 18 height 8
click at [228, 24] on div "Month" at bounding box center [224, 22] width 32 height 9
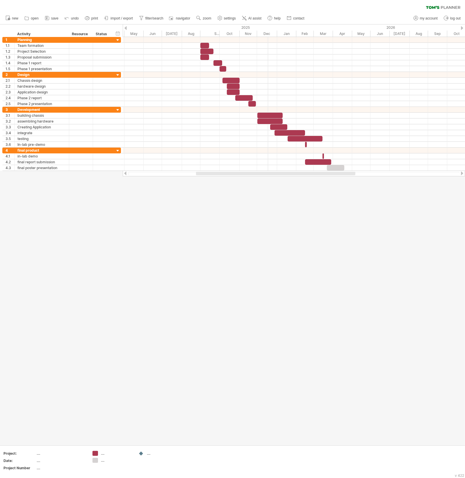
drag, startPoint x: 176, startPoint y: 30, endPoint x: 268, endPoint y: 32, distance: 92.0
click at [268, 32] on div "Dec" at bounding box center [267, 34] width 20 height 6
click at [203, 18] on span "zoom" at bounding box center [207, 18] width 8 height 4
click at [225, 36] on div "Week" at bounding box center [222, 34] width 32 height 9
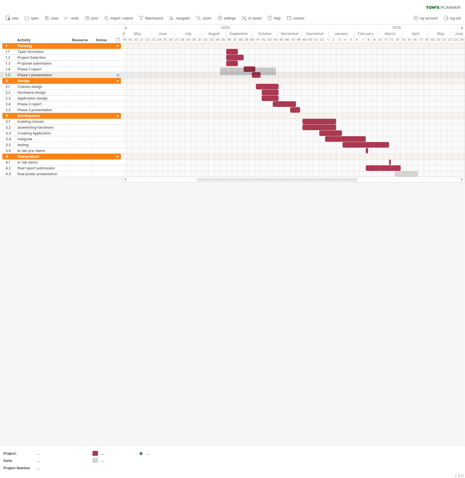
drag, startPoint x: 267, startPoint y: 68, endPoint x: 220, endPoint y: 75, distance: 47.7
click at [220, 75] on div at bounding box center [294, 60] width 343 height 35
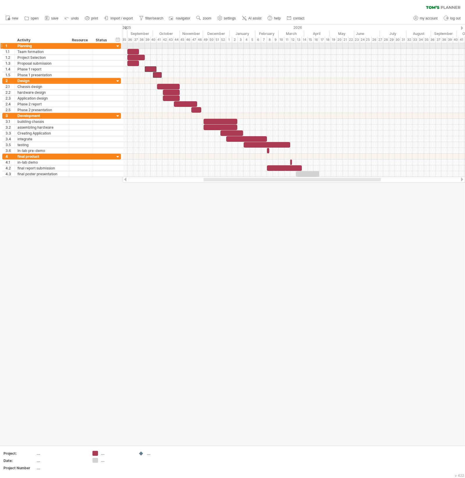
drag, startPoint x: 261, startPoint y: 34, endPoint x: 164, endPoint y: 48, distance: 97.7
click at [164, 48] on div "Trying to reach [DOMAIN_NAME] Connected again... 0% clear filter new 1" at bounding box center [232, 239] width 465 height 478
click at [200, 18] on use at bounding box center [199, 18] width 6 height 6
click at [220, 45] on div "Day" at bounding box center [219, 44] width 32 height 9
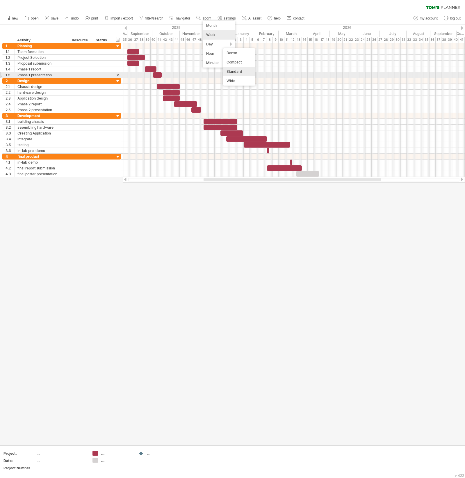
click at [241, 72] on div "Standard" at bounding box center [239, 71] width 32 height 9
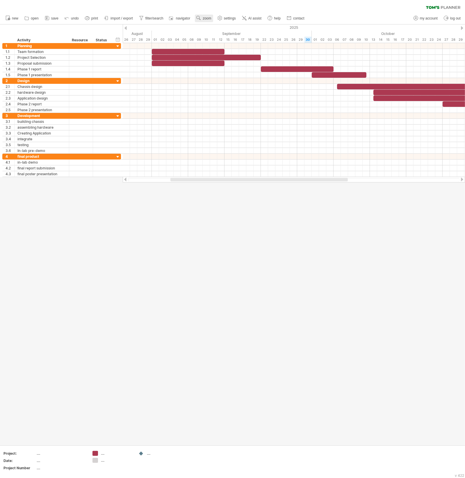
click at [198, 19] on use at bounding box center [199, 18] width 6 height 6
click at [220, 46] on div "Day" at bounding box center [217, 45] width 32 height 9
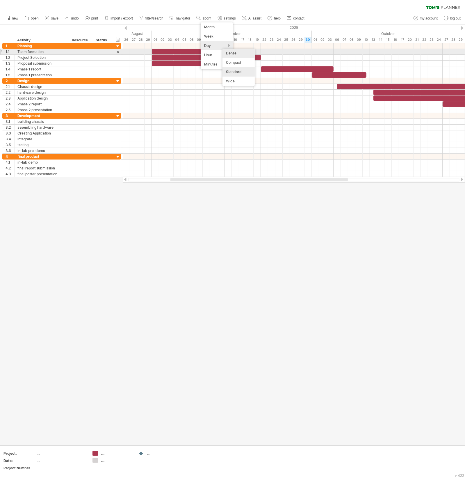
click at [234, 53] on div "Dense" at bounding box center [239, 53] width 32 height 9
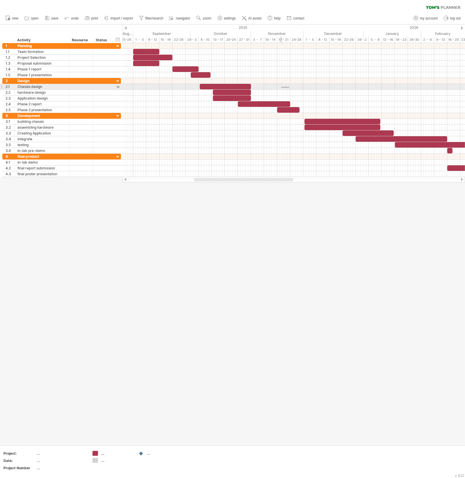
drag, startPoint x: 288, startPoint y: 87, endPoint x: 274, endPoint y: 88, distance: 14.4
click at [275, 89] on div at bounding box center [294, 95] width 343 height 35
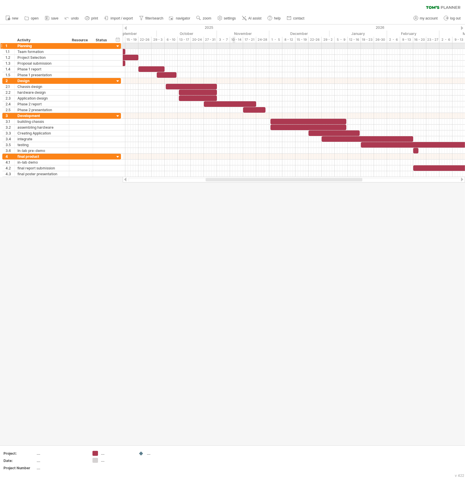
drag, startPoint x: 266, startPoint y: 34, endPoint x: 233, endPoint y: 45, distance: 34.5
click at [233, 45] on div "Trying to reach [DOMAIN_NAME] Connected again... 0% clear filter new 1" at bounding box center [232, 239] width 465 height 478
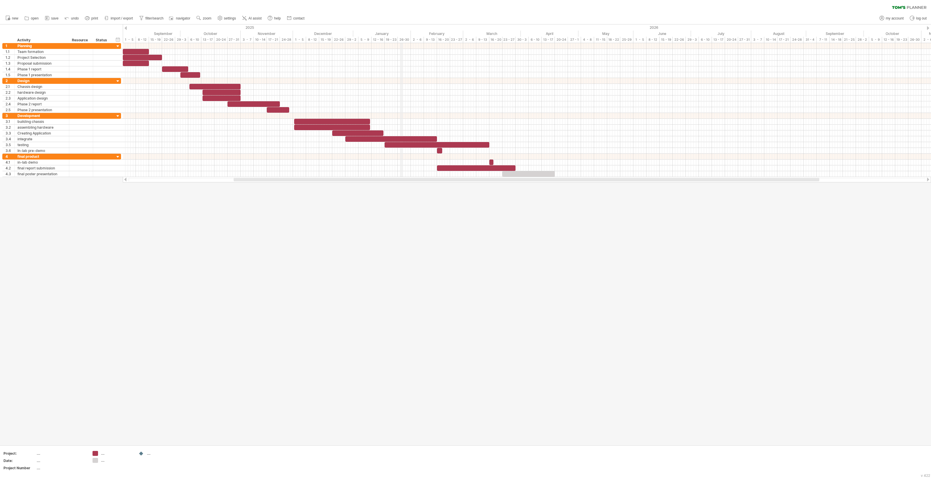
drag, startPoint x: 378, startPoint y: 30, endPoint x: 402, endPoint y: 38, distance: 25.7
click at [372, 175] on div at bounding box center [529, 174] width 52 height 6
click at [372, 189] on div at bounding box center [465, 234] width 931 height 420
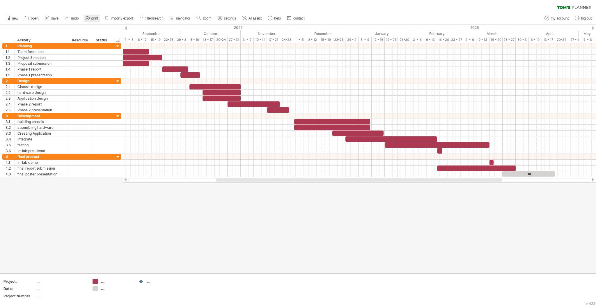
click at [85, 16] on icon at bounding box center [87, 18] width 6 height 6
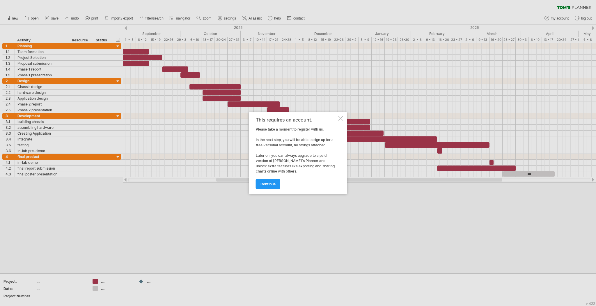
click at [273, 184] on span "continue" at bounding box center [267, 184] width 15 height 4
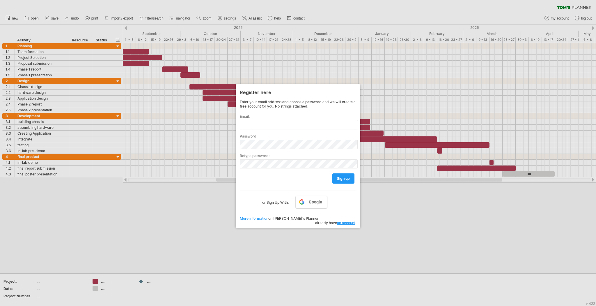
click at [308, 203] on link "Google" at bounding box center [311, 202] width 31 height 12
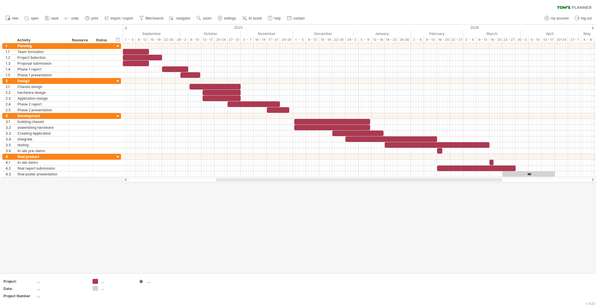
click at [89, 18] on icon at bounding box center [87, 18] width 6 height 6
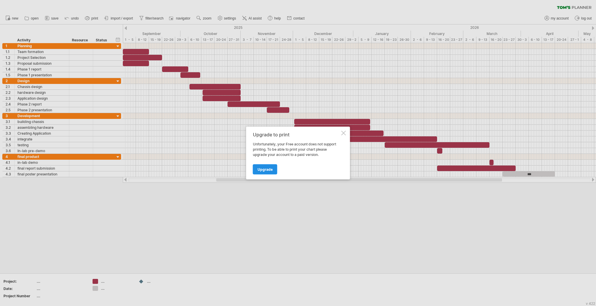
click at [265, 168] on span "Upgrade" at bounding box center [265, 169] width 15 height 4
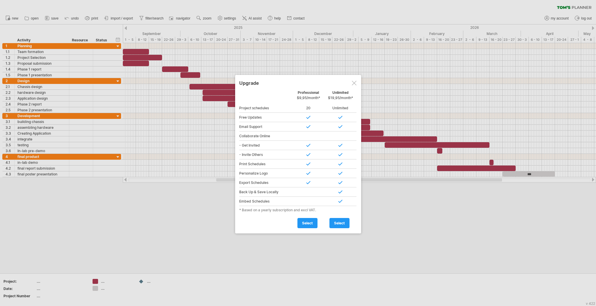
click at [352, 82] on div at bounding box center [354, 83] width 5 height 5
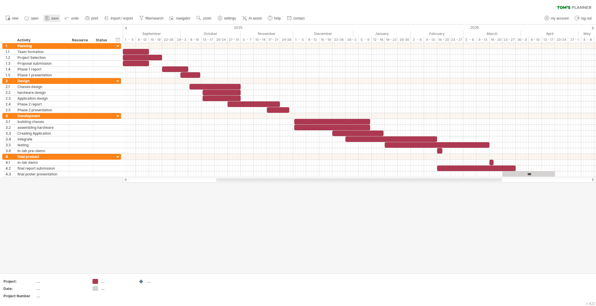
click at [51, 18] on link "save" at bounding box center [51, 19] width 17 height 8
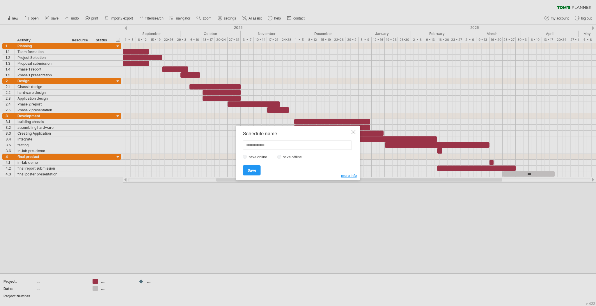
click at [283, 156] on label "save offline" at bounding box center [293, 157] width 25 height 4
click at [263, 149] on input "text" at bounding box center [297, 144] width 109 height 9
type input "*******"
click at [259, 169] on link "Save" at bounding box center [252, 170] width 18 height 10
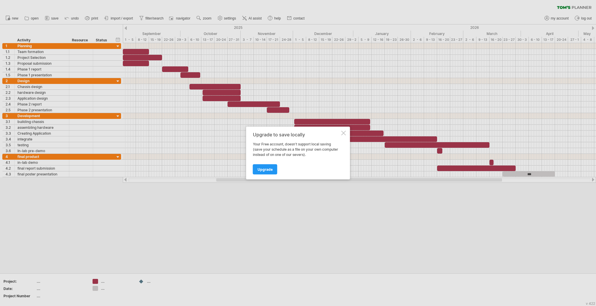
click at [345, 134] on div at bounding box center [343, 133] width 5 height 5
